Goal: Task Accomplishment & Management: Complete application form

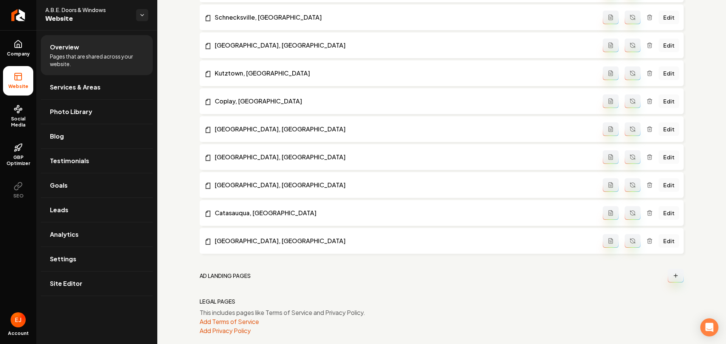
scroll to position [928, 0]
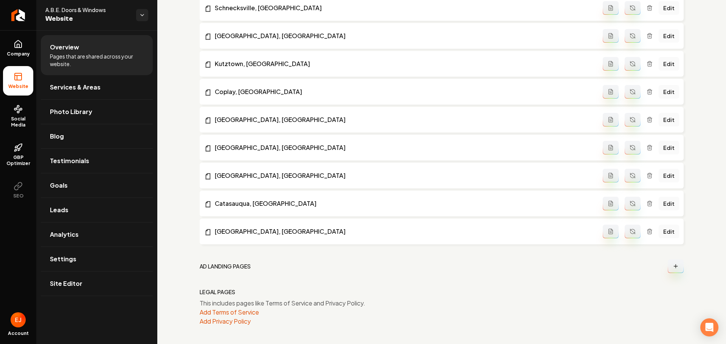
click at [212, 270] on h2 "Ad landing pages" at bounding box center [225, 267] width 51 height 8
click at [671, 271] on button "Main content area" at bounding box center [676, 267] width 16 height 14
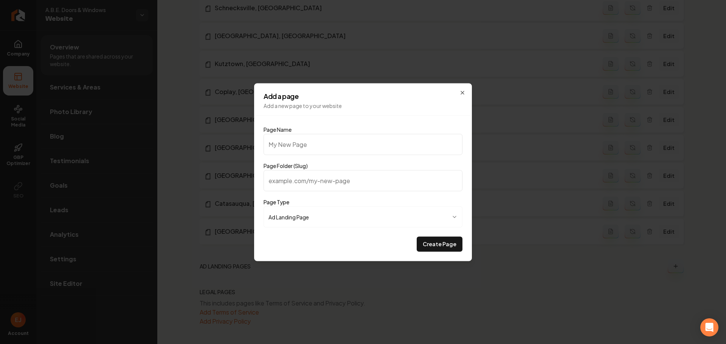
click at [316, 146] on input "Page Name" at bounding box center [363, 144] width 199 height 21
type input "G"
type input "g"
type input "Ga"
type input "ga"
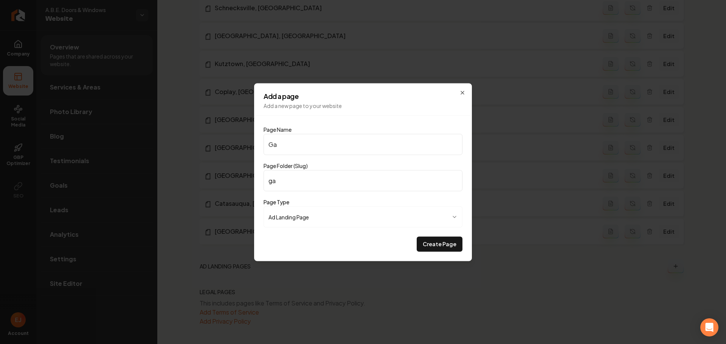
type input "Gar"
type input "gar"
type input "Gara"
type input "gara"
type input "Garag"
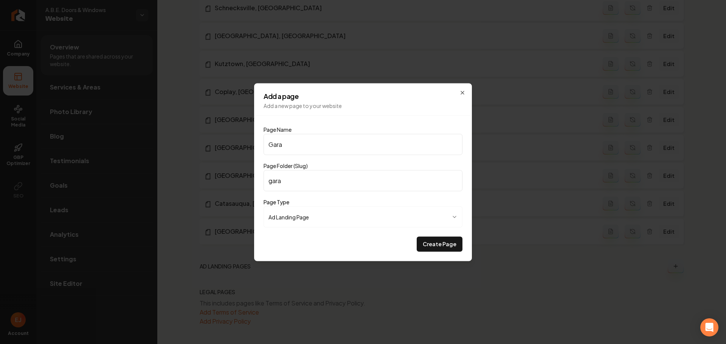
type input "garag"
type input "Garage"
type input "garage"
type input "Garage D"
type input "garage-d"
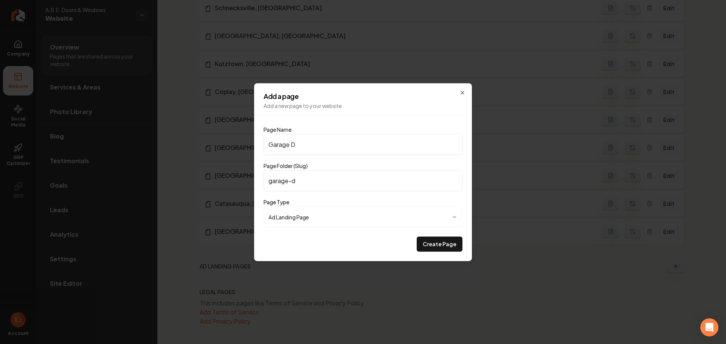
type input "Garage Do"
type input "garage-do"
type input "Garage Dor"
type input "garage-dor"
type input "Garage [PERSON_NAME]"
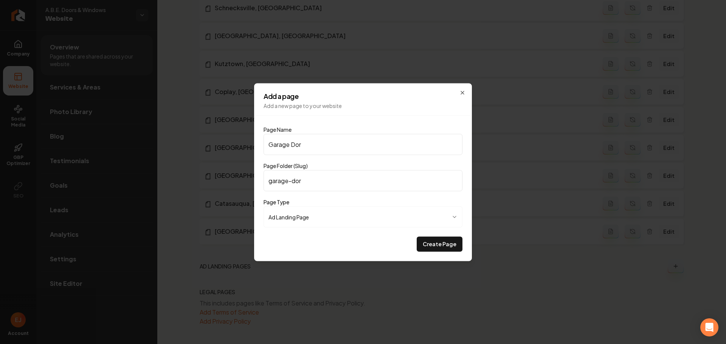
type input "garage-[PERSON_NAME]"
type input "Garage Dorrs"
type input "garage-dorrs"
type input "Garage [PERSON_NAME]"
type input "garage-[PERSON_NAME]"
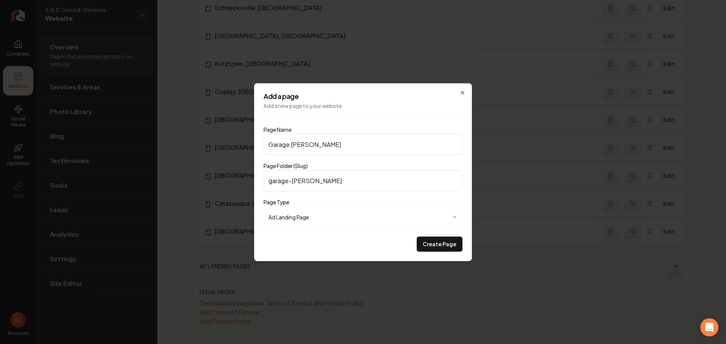
type input "Garage Dor"
type input "garage-dor"
type input "Garage Do"
type input "garage-do"
type input "Garage Doo"
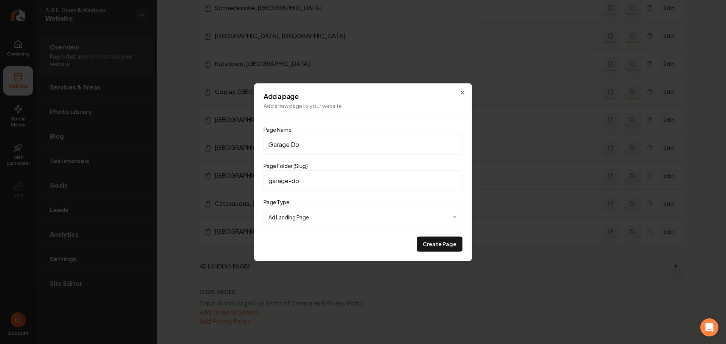
type input "garage-doo"
type input "Garage Door"
type input "garage-door"
type input "Garage Doors"
type input "garage-doors"
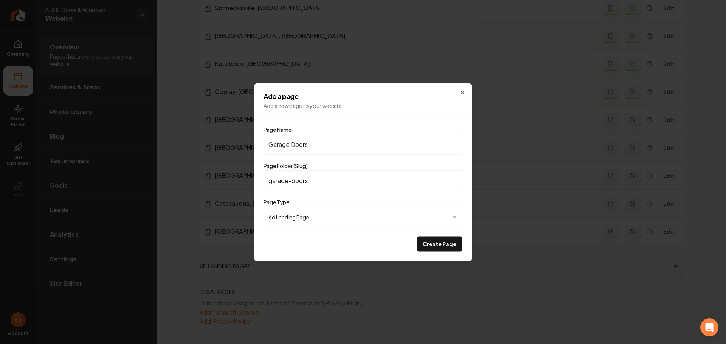
type input "Garage Doors"
click at [392, 217] on body "Company Website Social Media GBP Optimizer SEO Account A.B.E. Doors & Windows W…" at bounding box center [363, 172] width 726 height 344
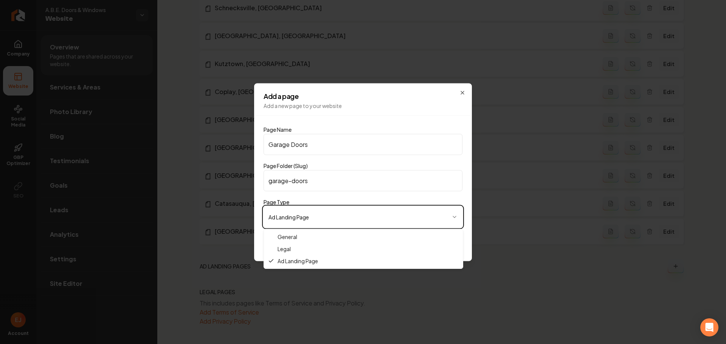
click at [392, 217] on body "Company Website Social Media GBP Optimizer SEO Account A.B.E. Doors & Windows W…" at bounding box center [363, 172] width 726 height 344
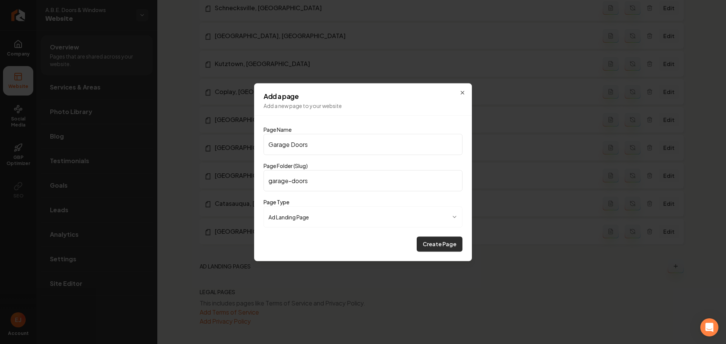
click at [445, 248] on button "Create Page" at bounding box center [440, 244] width 46 height 15
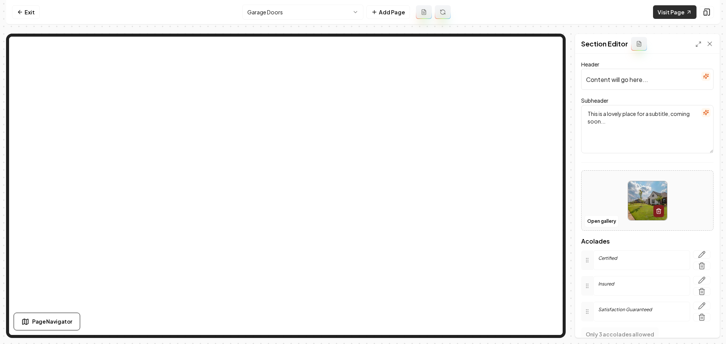
click at [675, 15] on link "Visit Page" at bounding box center [674, 12] width 43 height 14
click at [28, 14] on link "Exit" at bounding box center [26, 12] width 28 height 14
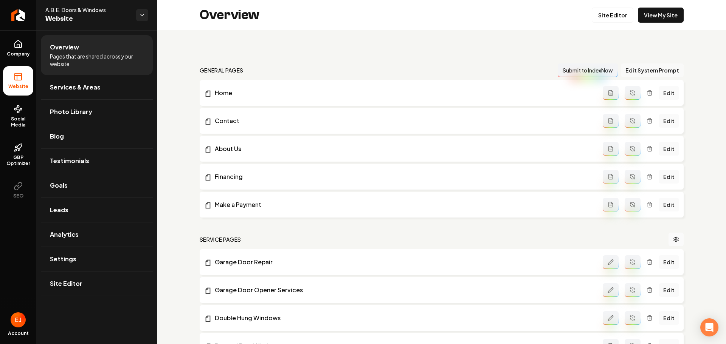
click at [652, 73] on button "Edit System Prompt" at bounding box center [652, 71] width 63 height 14
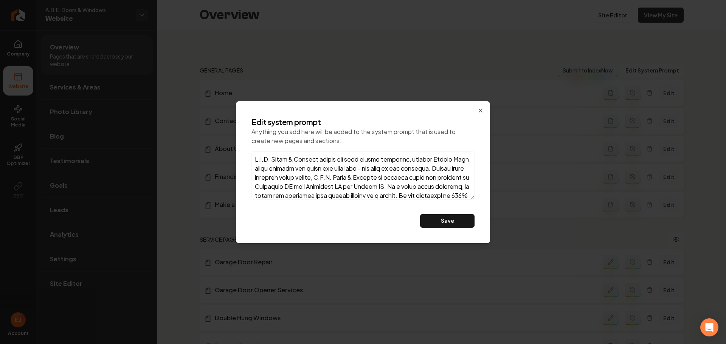
click at [378, 169] on textarea at bounding box center [362, 176] width 223 height 48
click at [479, 110] on icon "button" at bounding box center [481, 111] width 6 height 6
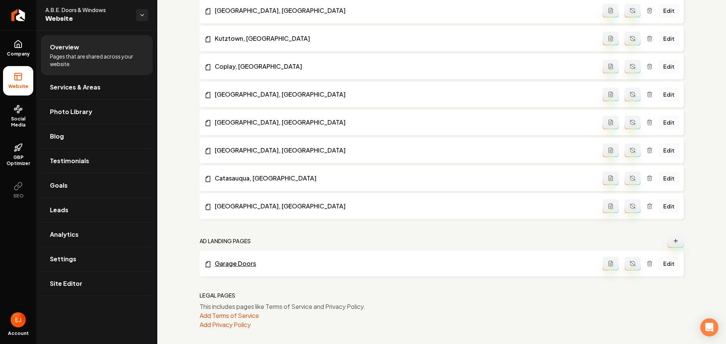
scroll to position [956, 0]
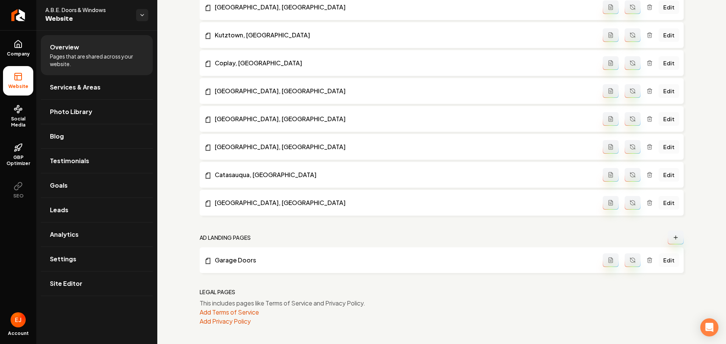
click at [664, 260] on link "Edit" at bounding box center [669, 261] width 20 height 14
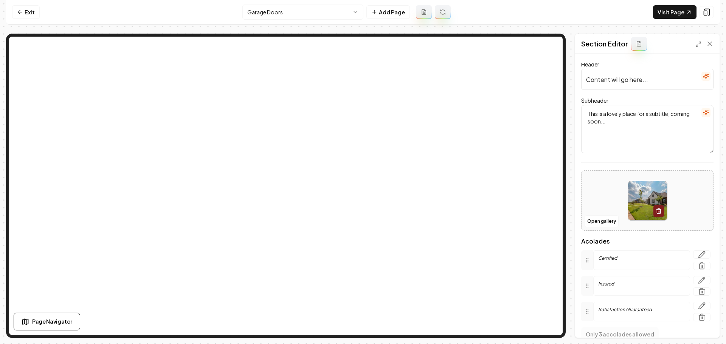
click at [639, 83] on input "Content will go here..." at bounding box center [647, 79] width 132 height 21
drag, startPoint x: 658, startPoint y: 79, endPoint x: 574, endPoint y: 81, distance: 83.6
click at [574, 81] on div "Page Settings Section Editor Header Content will go here... Subheader This is a…" at bounding box center [363, 186] width 714 height 305
paste input "Upgrade Your Home with the Best Garage Doors in the [GEOGRAPHIC_DATA]"
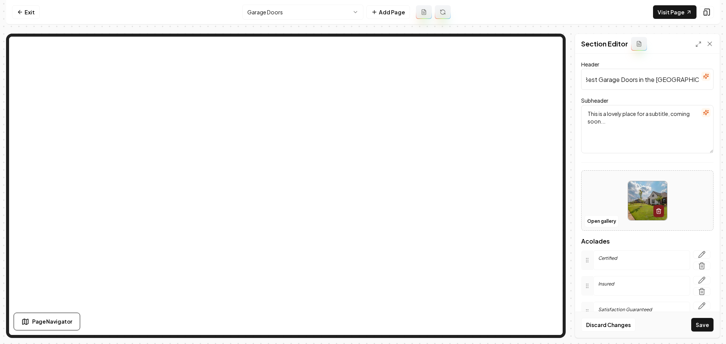
type input "Upgrade Your Home with the Best Garage Doors in the [GEOGRAPHIC_DATA]"
click at [623, 124] on textarea "This is a lovely place for a subtitle, coming soon..." at bounding box center [647, 129] width 132 height 48
drag, startPoint x: 617, startPoint y: 131, endPoint x: 586, endPoint y: 115, distance: 35.0
click at [586, 115] on textarea "This is a lovely place for a subtitle, coming soon..." at bounding box center [647, 129] width 132 height 48
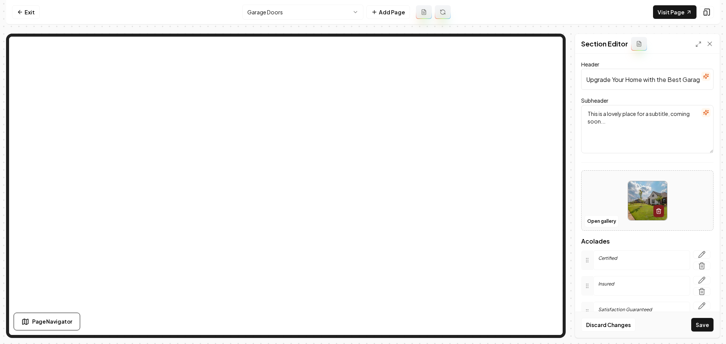
paste textarea "Stylish, durable, and energy-efficient garage doors—expertly installed by A.B.E…"
type textarea "Stylish, durable, and energy-efficient garage doors—expertly installed by A.B.E…"
click at [698, 326] on button "Save" at bounding box center [702, 325] width 22 height 14
